Goal: Transaction & Acquisition: Purchase product/service

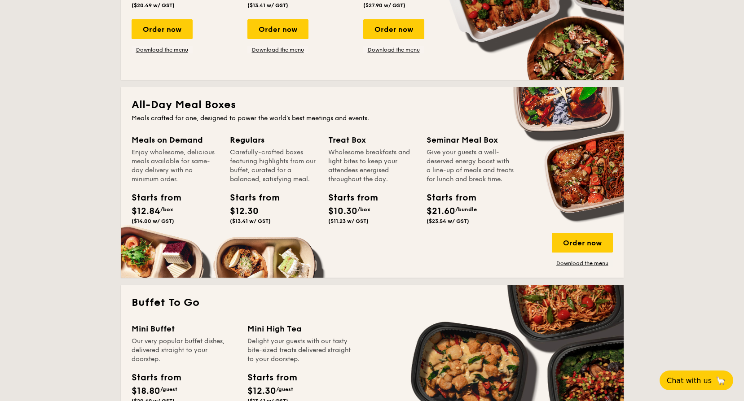
scroll to position [494, 0]
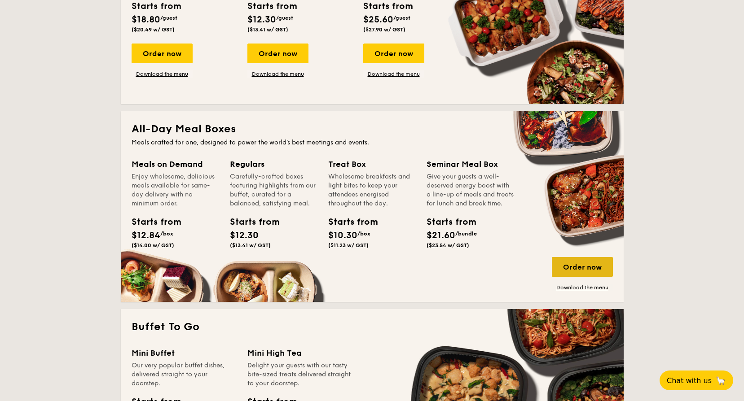
click at [601, 264] on div "Order now" at bounding box center [582, 267] width 61 height 20
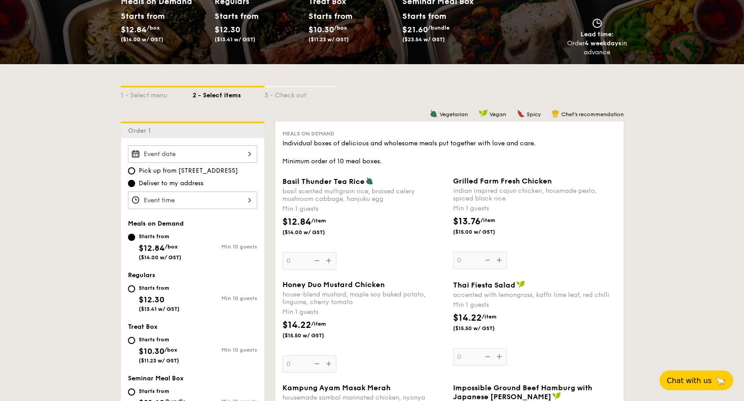
scroll to position [180, 0]
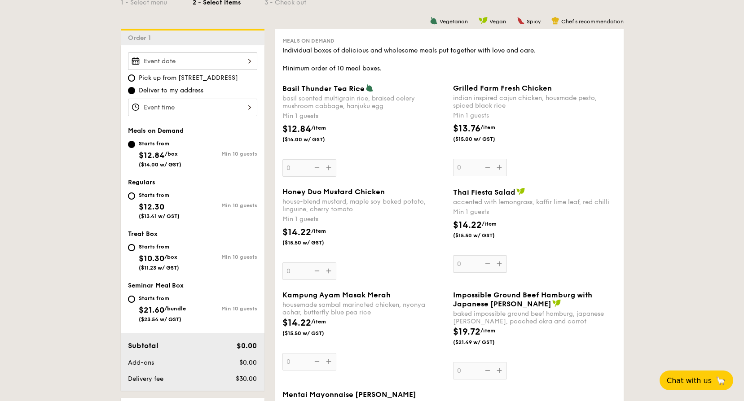
click at [335, 191] on span "Honey Duo Mustard Chicken" at bounding box center [333, 192] width 102 height 9
click at [335, 263] on input "0" at bounding box center [309, 272] width 54 height 18
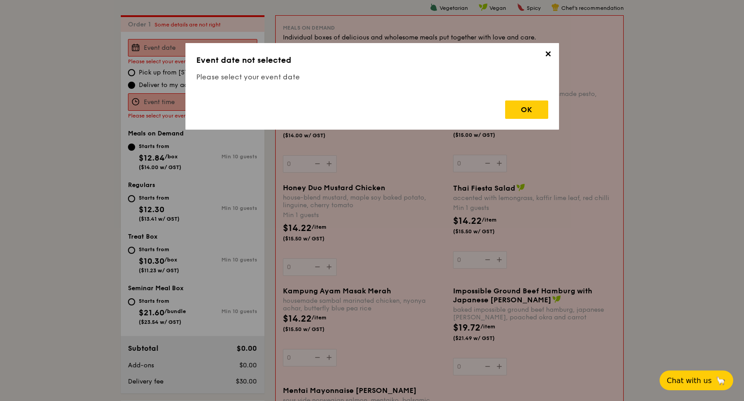
scroll to position [240, 0]
click at [546, 54] on span "✕" at bounding box center [548, 55] width 13 height 13
